Goal: Transaction & Acquisition: Purchase product/service

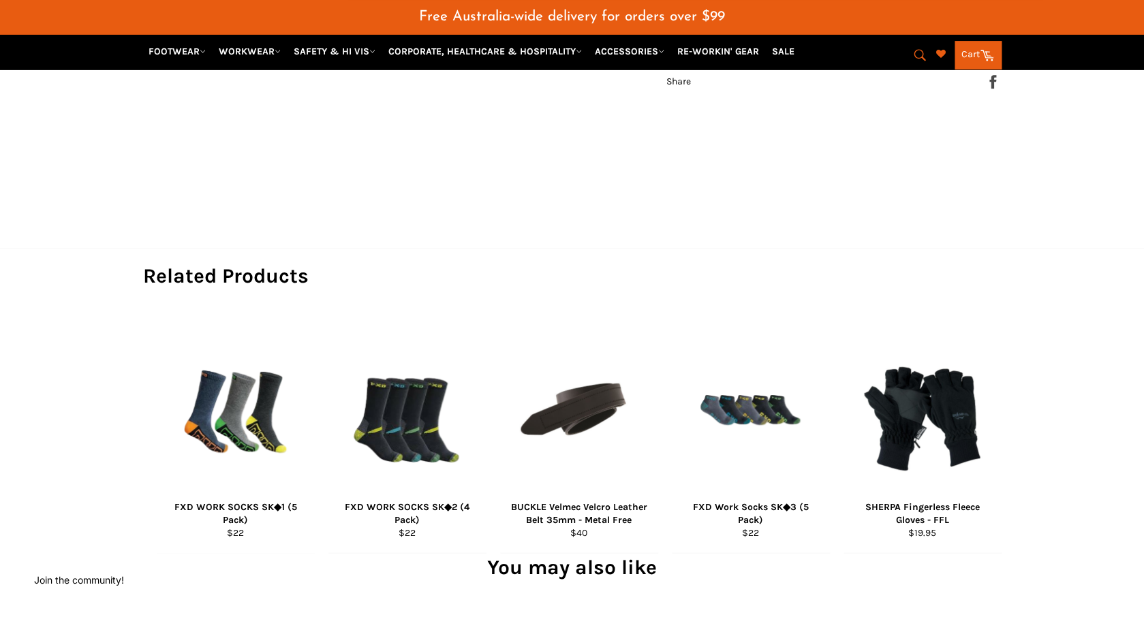
scroll to position [728, 0]
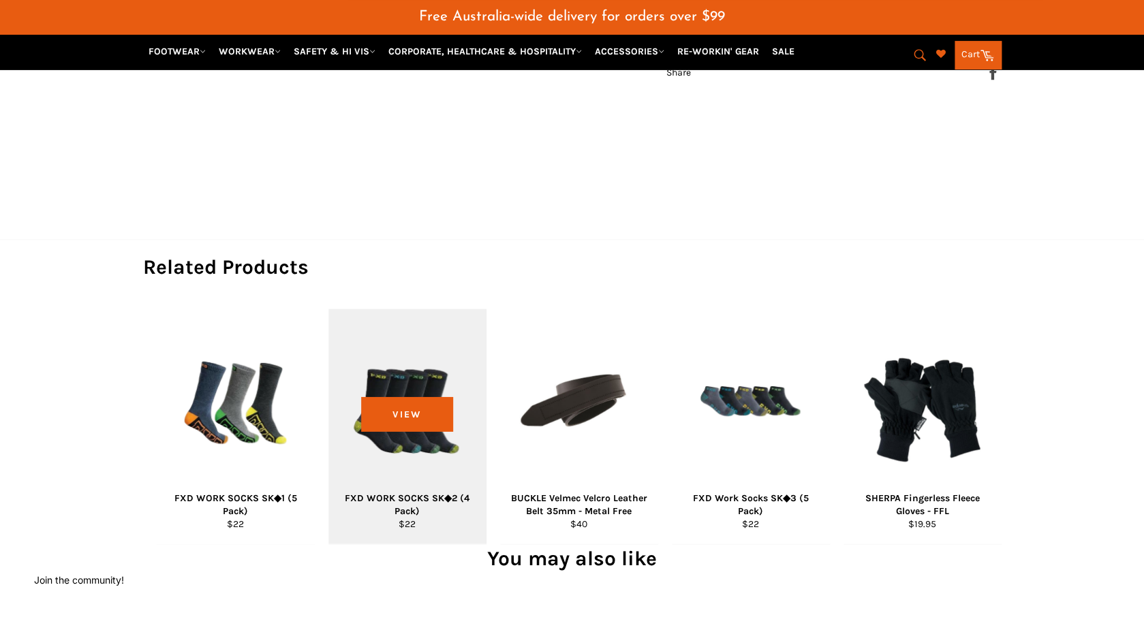
click at [416, 380] on div "View" at bounding box center [407, 426] width 158 height 235
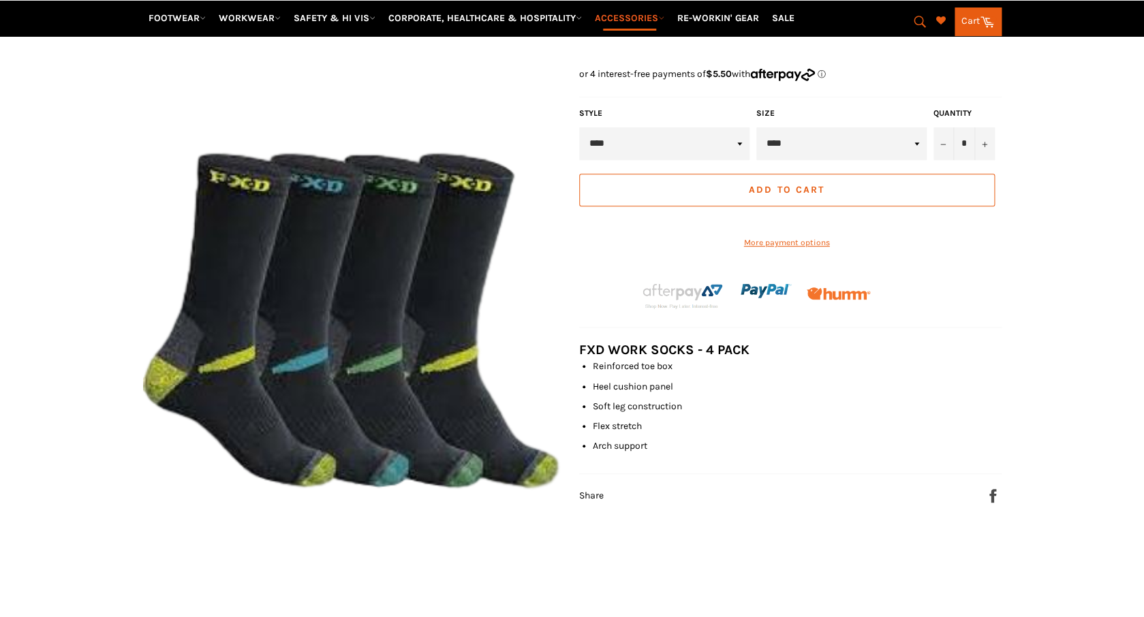
scroll to position [249, 0]
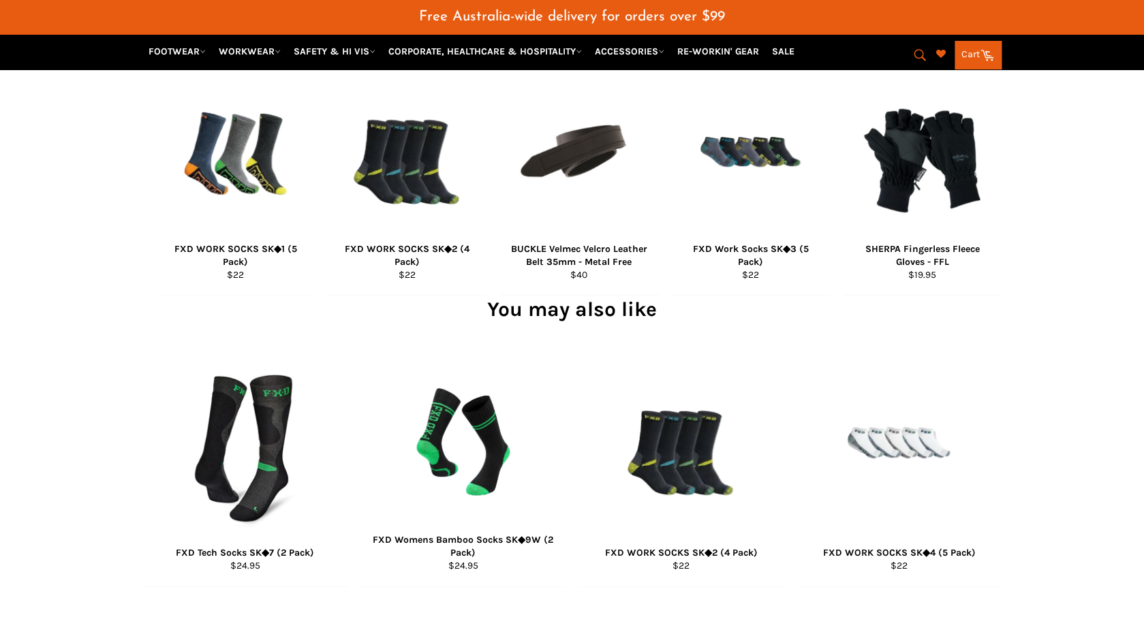
scroll to position [1041, 0]
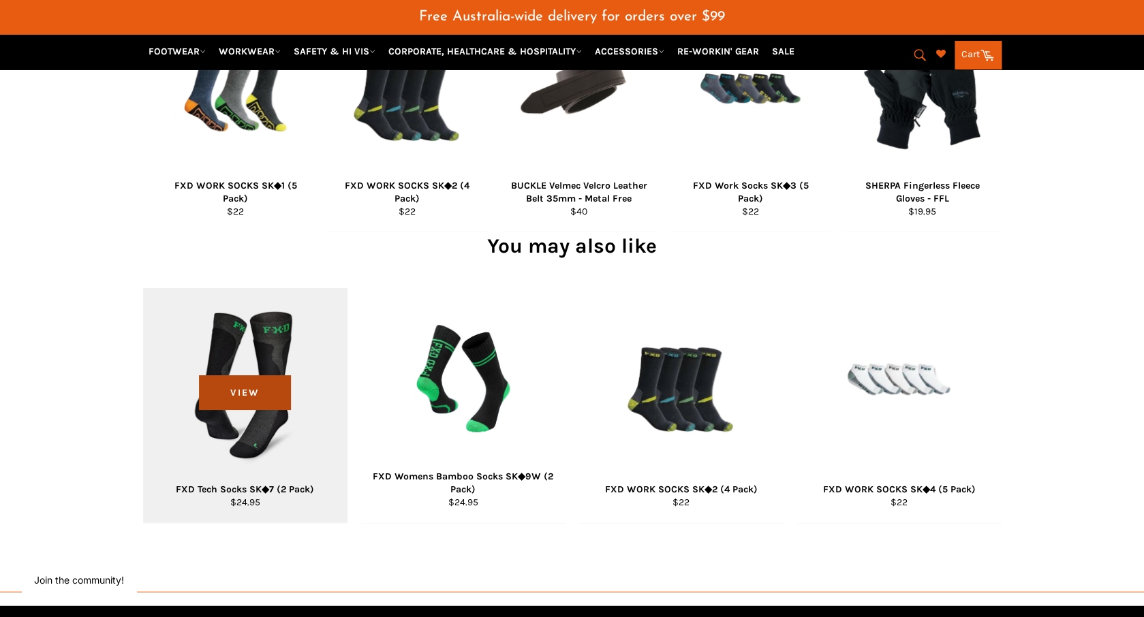
click at [268, 375] on span "View" at bounding box center [245, 392] width 92 height 35
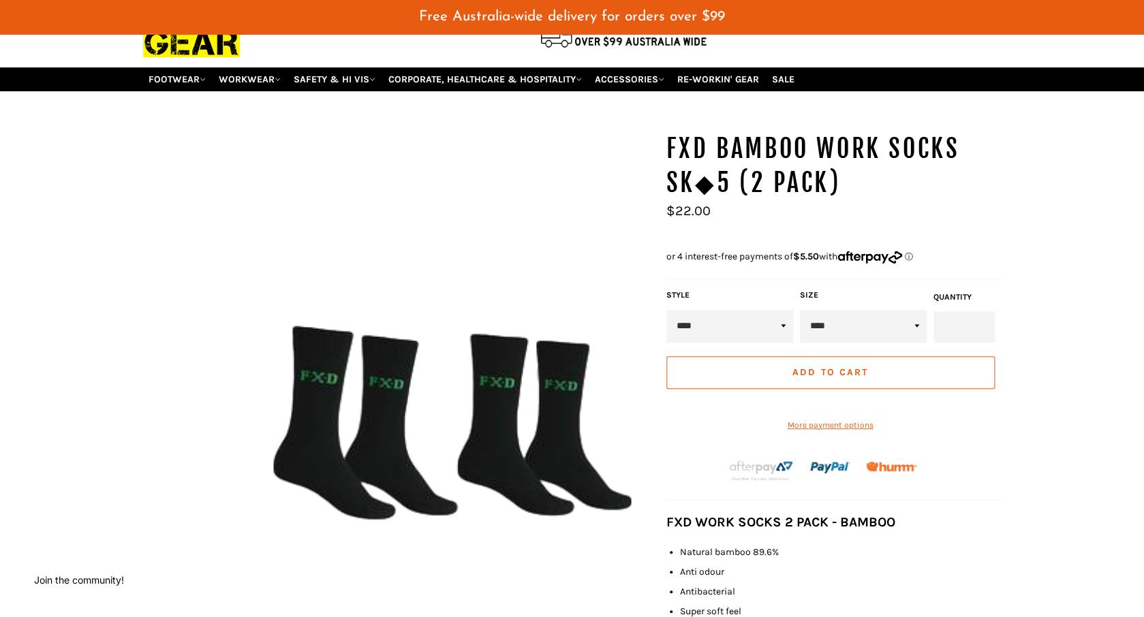
scroll to position [80, 0]
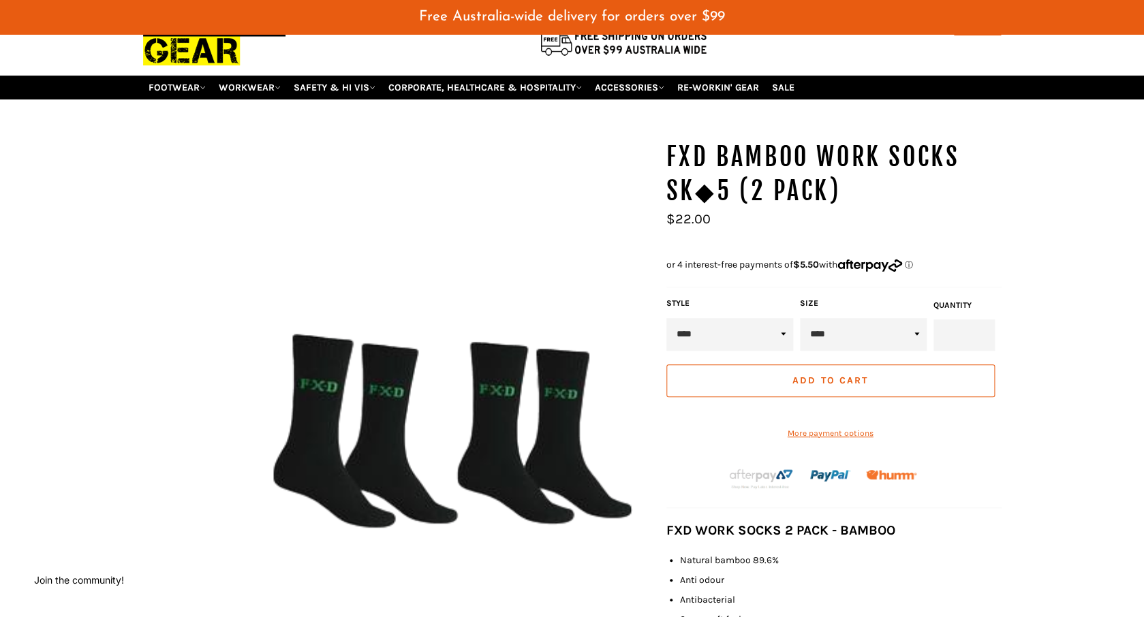
click at [121, 270] on div "FXD BAMBOO WORK SOCKS SK◆5 (2 Pack) Style *" at bounding box center [572, 500] width 1144 height 721
click option "****" at bounding box center [0, 0] width 0 height 0
click at [980, 322] on input "*" at bounding box center [963, 335] width 61 height 31
type input "*"
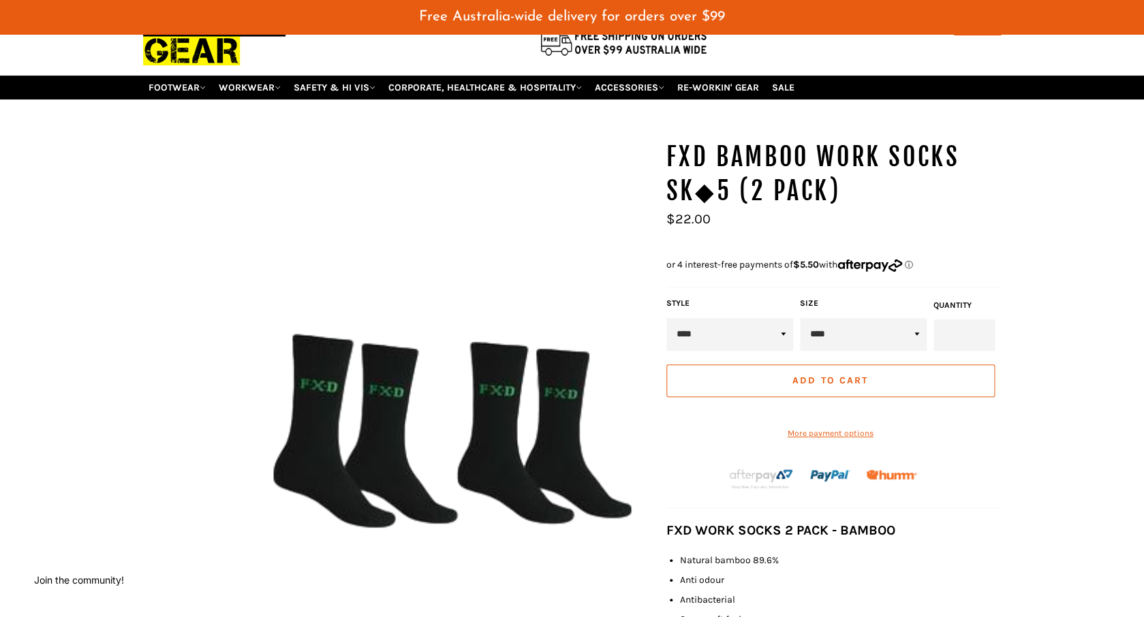
click at [980, 322] on input "*" at bounding box center [963, 335] width 61 height 31
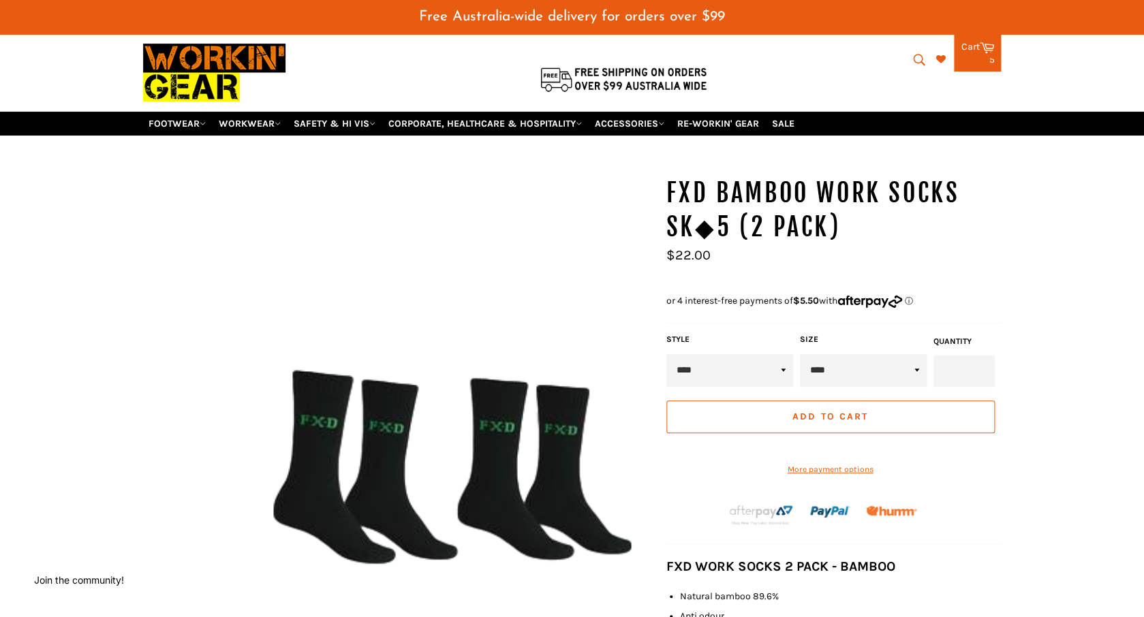
scroll to position [0, 0]
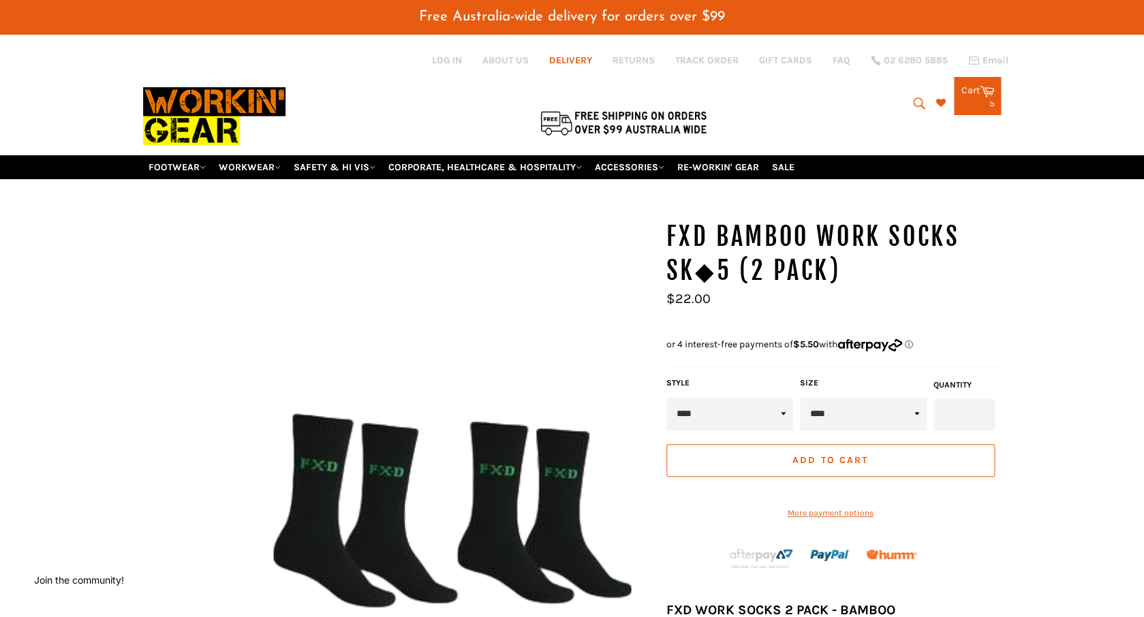
click at [572, 60] on link "DELIVERY" at bounding box center [570, 60] width 43 height 13
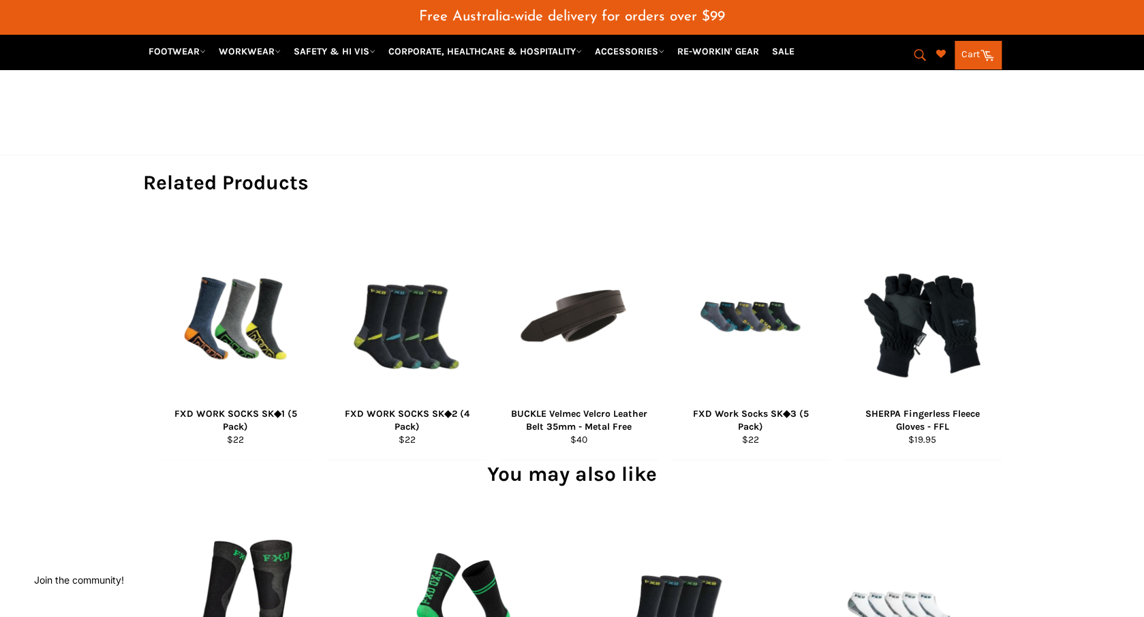
scroll to position [813, 0]
